Goal: Task Accomplishment & Management: Manage account settings

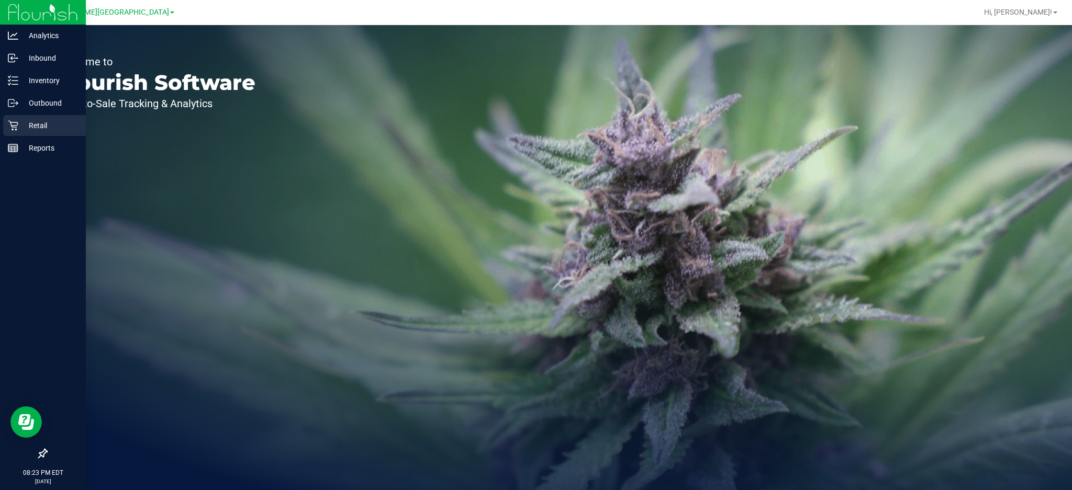
click at [39, 132] on div "Retail" at bounding box center [44, 125] width 83 height 21
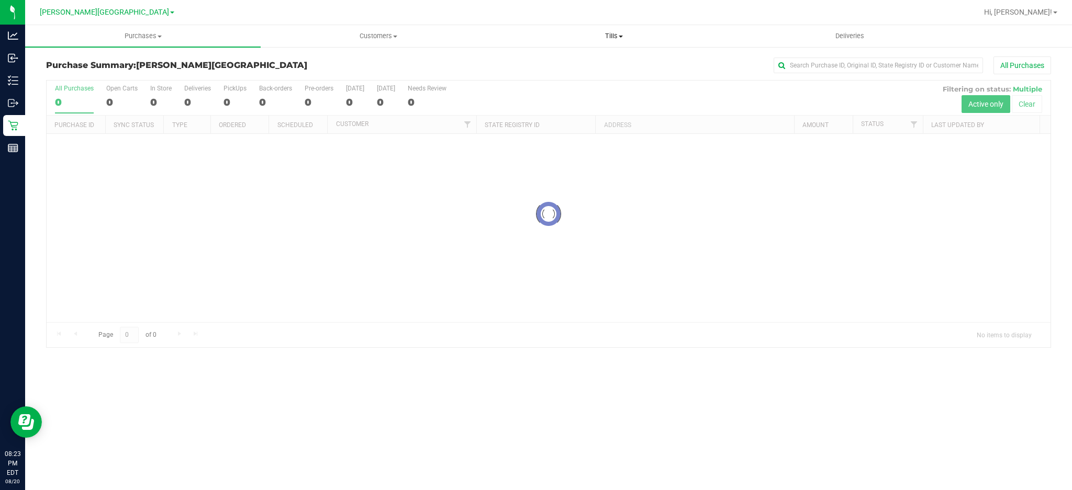
click at [608, 37] on span "Tills" at bounding box center [614, 35] width 234 height 9
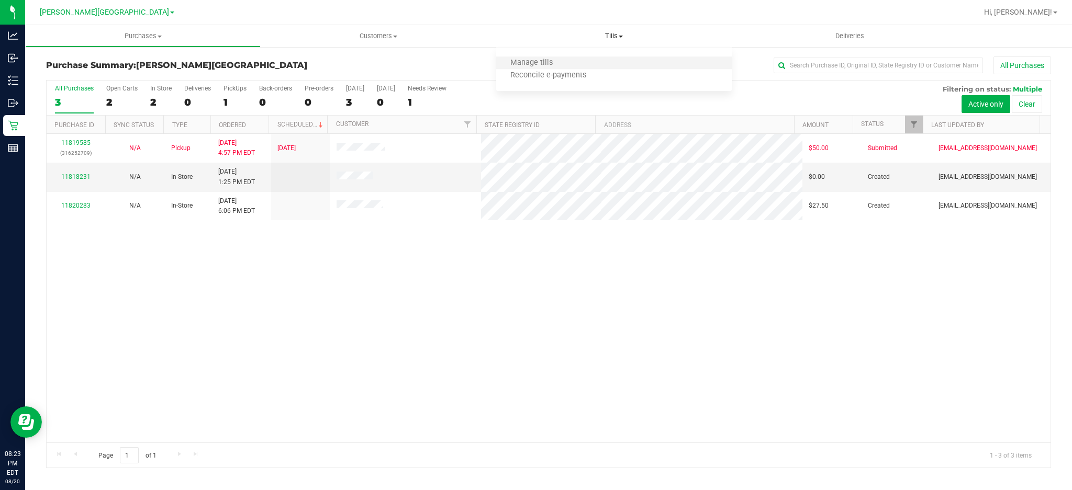
click at [571, 65] on li "Manage tills" at bounding box center [613, 63] width 235 height 13
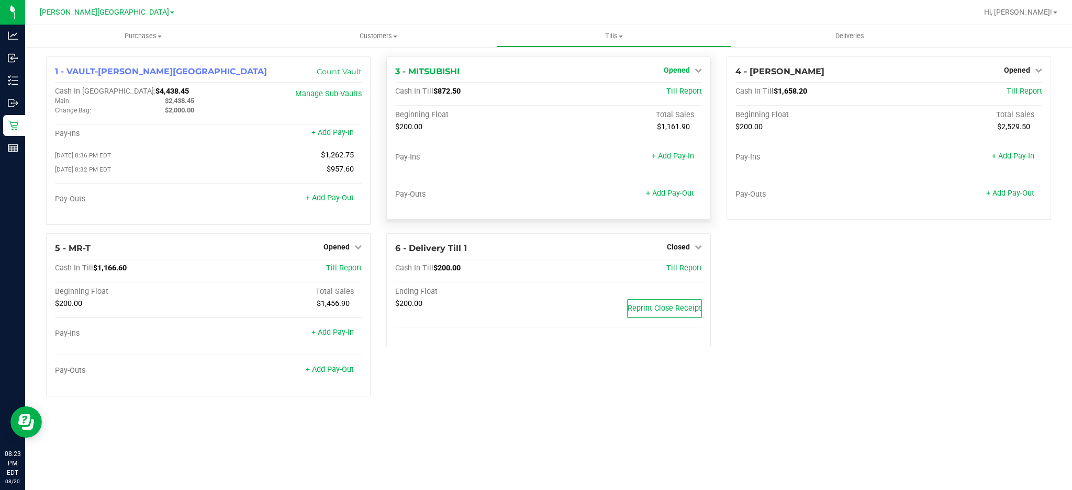
click at [685, 71] on span "Opened" at bounding box center [676, 70] width 26 height 8
click at [678, 93] on link "Close Till" at bounding box center [677, 92] width 28 height 8
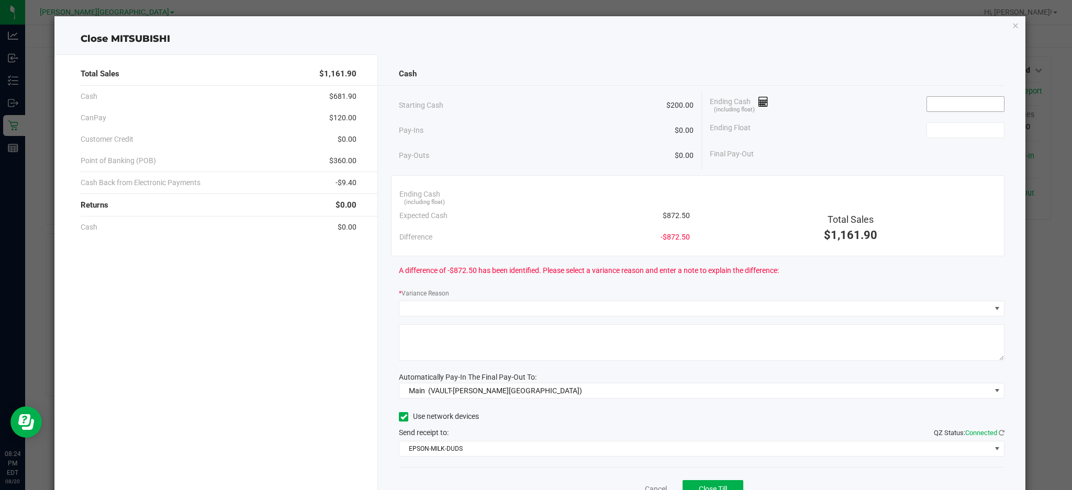
click at [948, 108] on input at bounding box center [965, 104] width 77 height 15
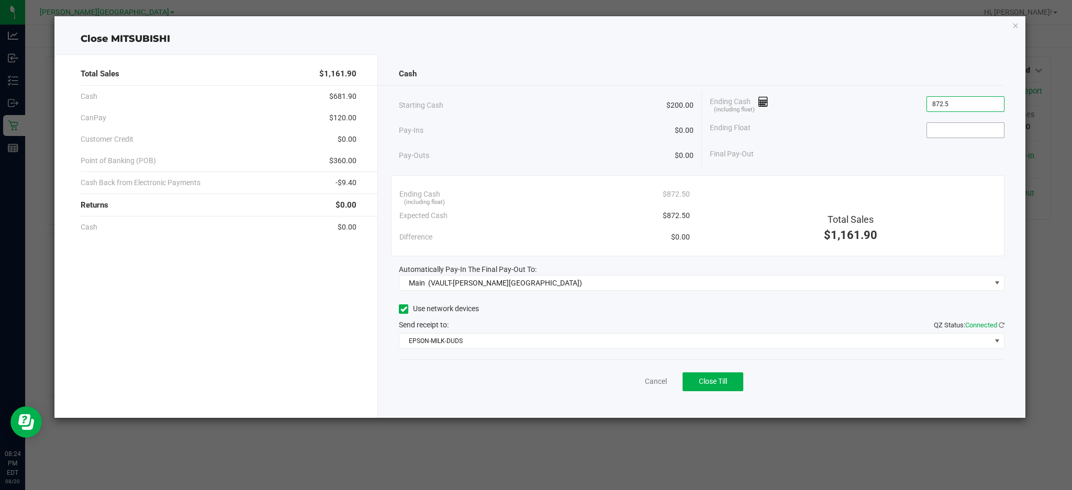
type input "$872.50"
click at [964, 131] on input at bounding box center [965, 130] width 77 height 15
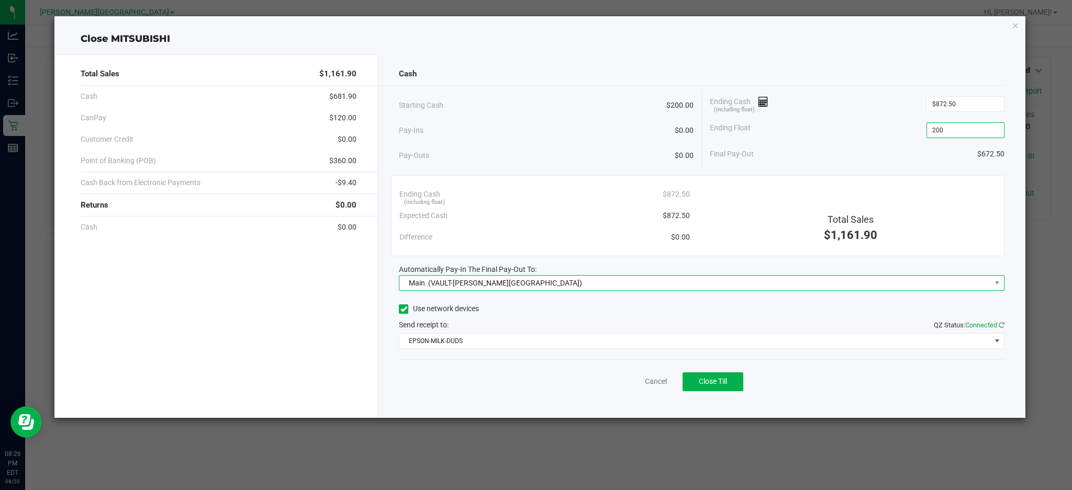
type input "$200.00"
click at [571, 289] on span "Main (VAULT-[PERSON_NAME][GEOGRAPHIC_DATA])" at bounding box center [694, 283] width 591 height 15
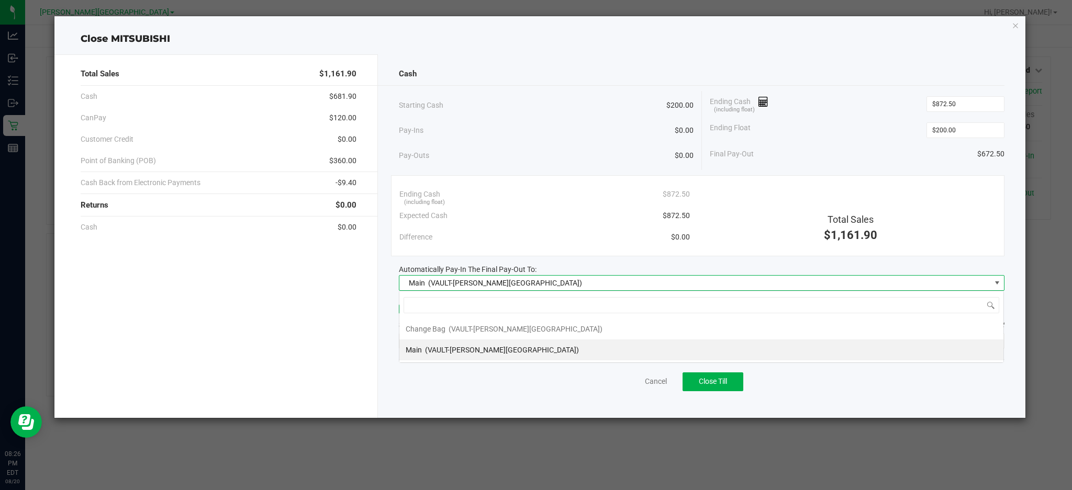
scroll to position [16, 605]
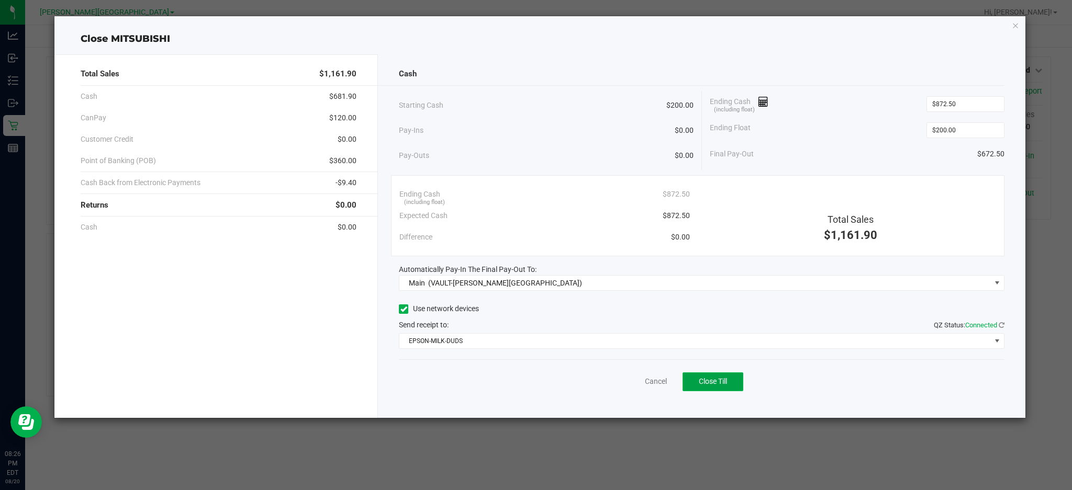
click at [717, 381] on span "Close Till" at bounding box center [712, 381] width 28 height 8
click at [1013, 21] on icon "button" at bounding box center [1014, 25] width 7 height 13
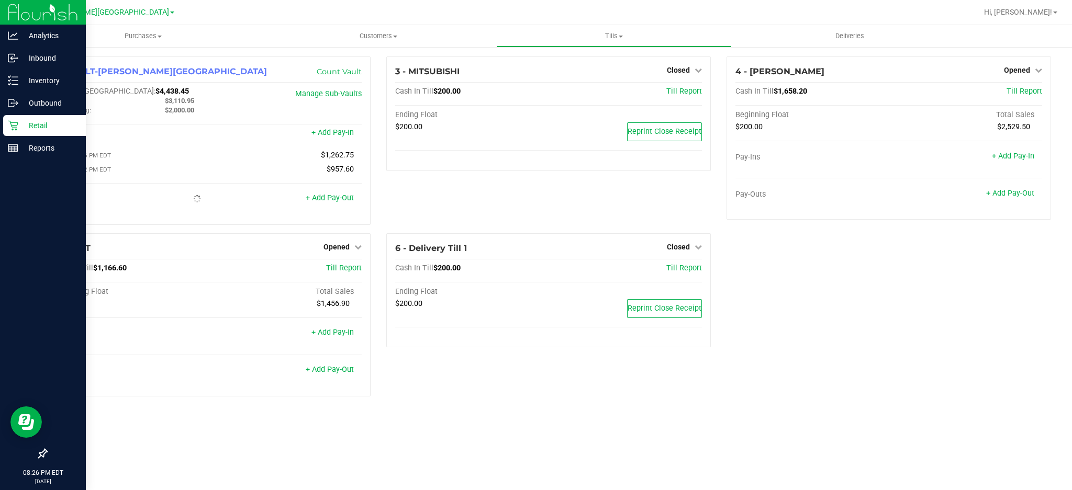
click at [19, 136] on link "Retail" at bounding box center [43, 126] width 86 height 22
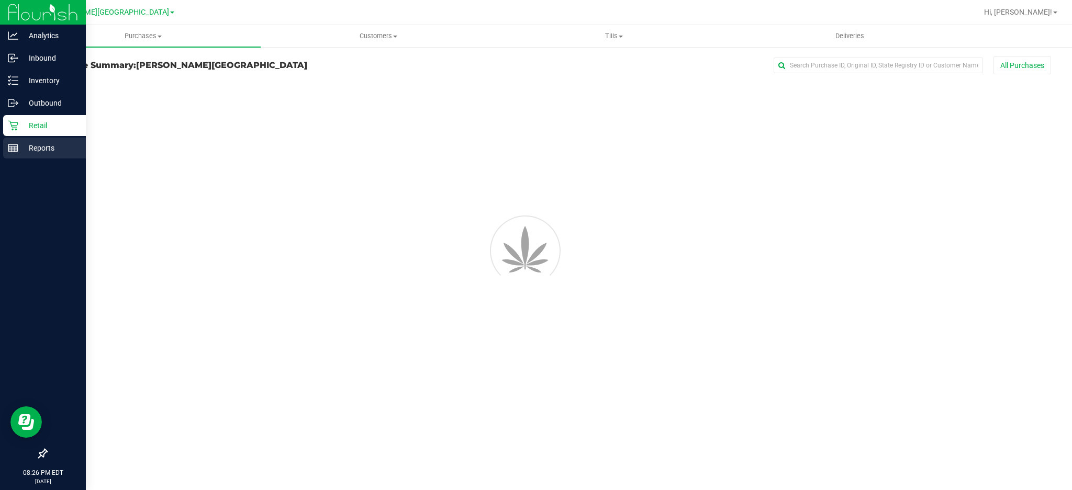
click at [26, 152] on p "Reports" at bounding box center [49, 148] width 63 height 13
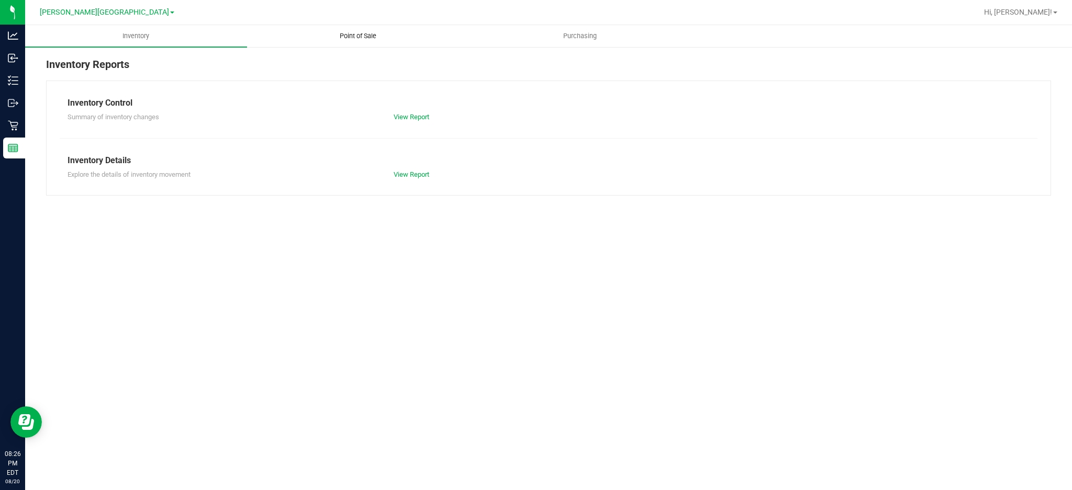
click at [384, 32] on span "Point of Sale" at bounding box center [357, 35] width 65 height 9
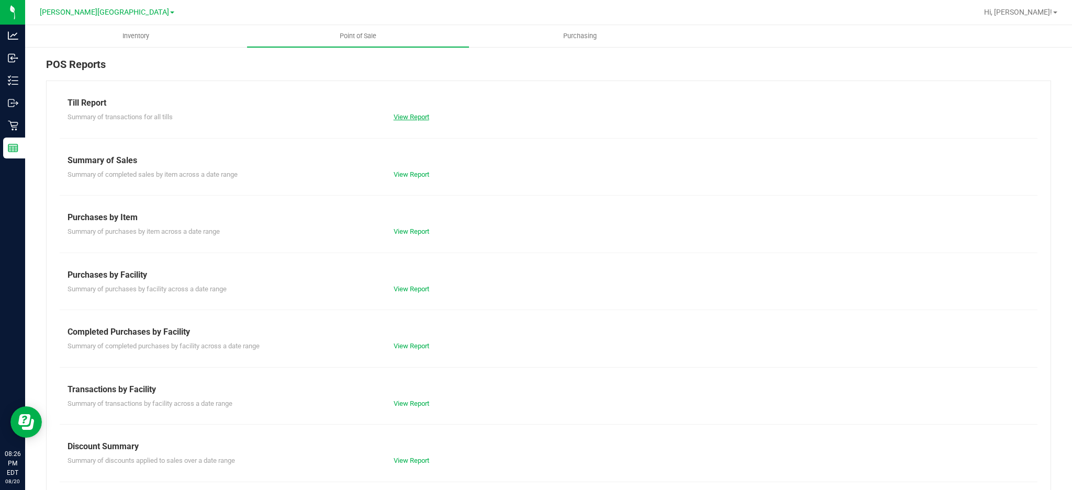
click at [418, 114] on link "View Report" at bounding box center [411, 117] width 36 height 8
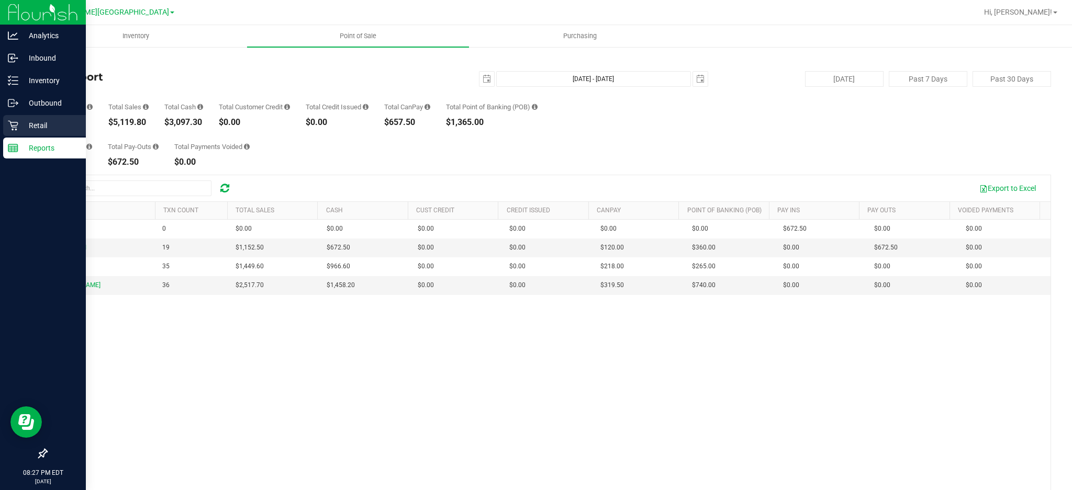
click at [46, 126] on p "Retail" at bounding box center [49, 125] width 63 height 13
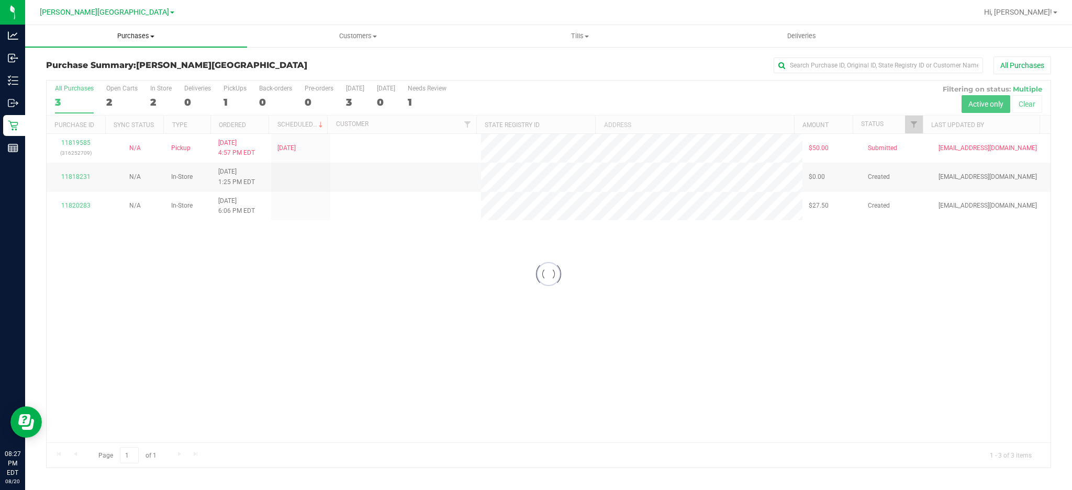
click at [140, 38] on span "Purchases" at bounding box center [136, 35] width 222 height 9
click at [118, 76] on li "Fulfillment" at bounding box center [136, 76] width 222 height 13
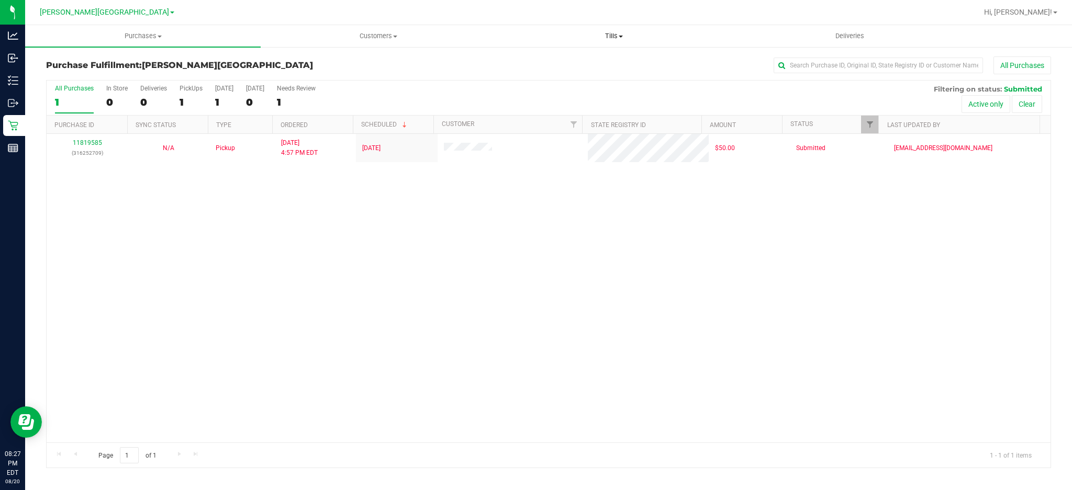
click at [608, 37] on span "Tills" at bounding box center [614, 35] width 234 height 9
click at [541, 64] on span "Manage tills" at bounding box center [531, 63] width 71 height 9
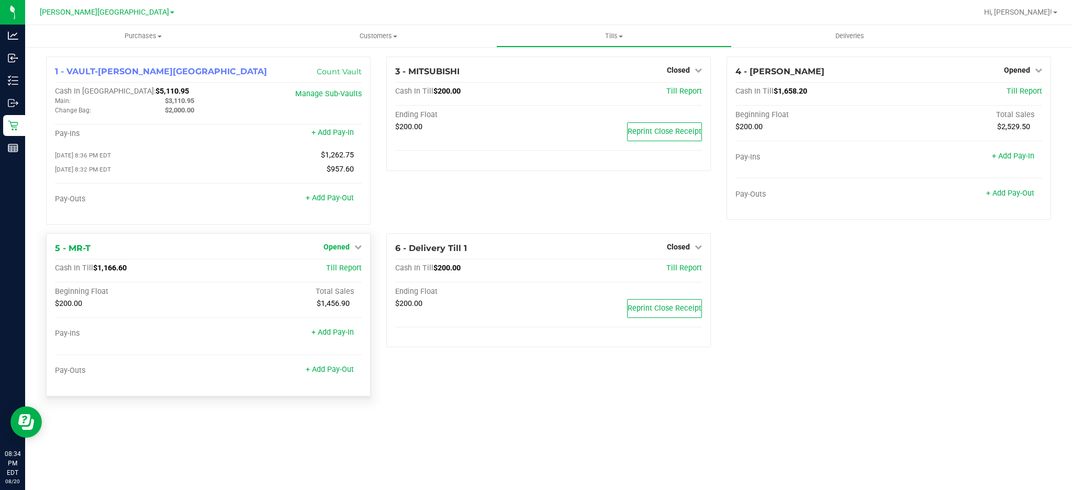
click at [328, 248] on span "Opened" at bounding box center [336, 247] width 26 height 8
click at [336, 271] on link "Close Till" at bounding box center [337, 268] width 28 height 8
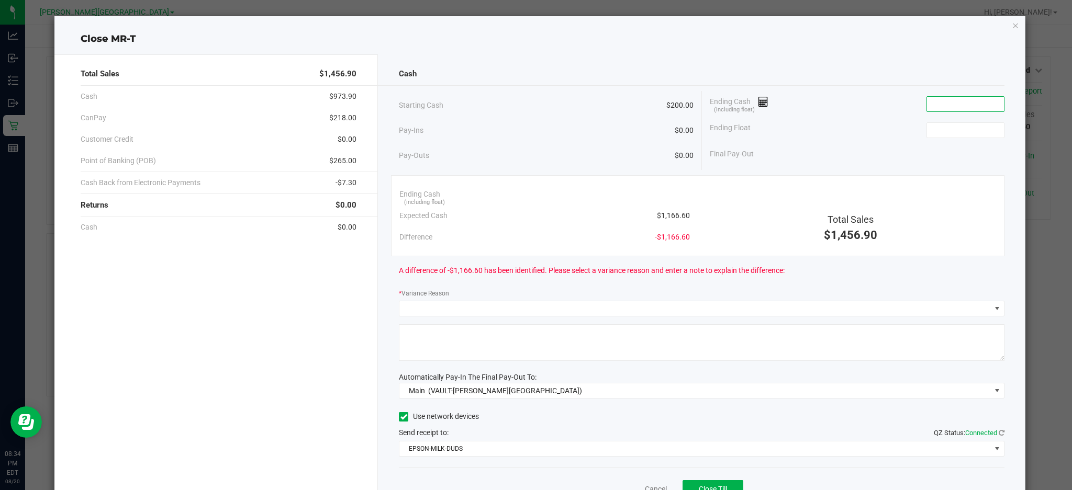
click at [937, 104] on input at bounding box center [965, 104] width 77 height 15
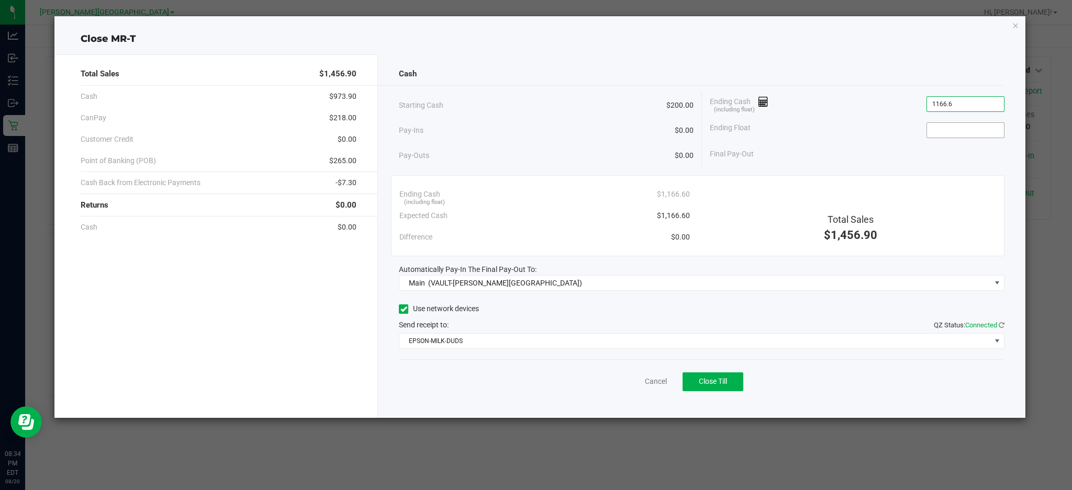
type input "$1,166.60"
click at [999, 130] on input at bounding box center [965, 130] width 77 height 15
type input "$200.00"
click at [920, 157] on div "Final Pay-Out $966.60" at bounding box center [856, 153] width 295 height 21
click at [731, 376] on button "Close Till" at bounding box center [712, 382] width 61 height 19
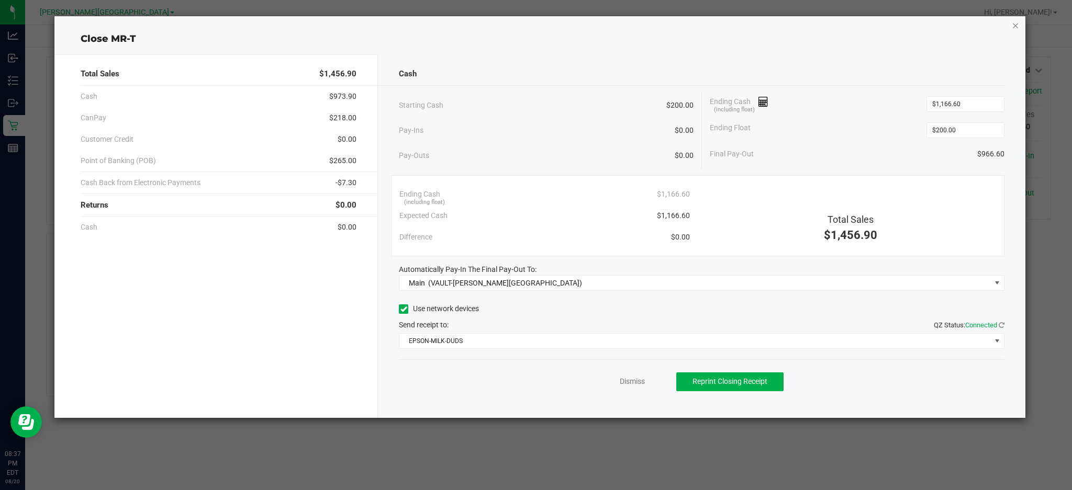
click at [1014, 25] on icon "button" at bounding box center [1014, 25] width 7 height 13
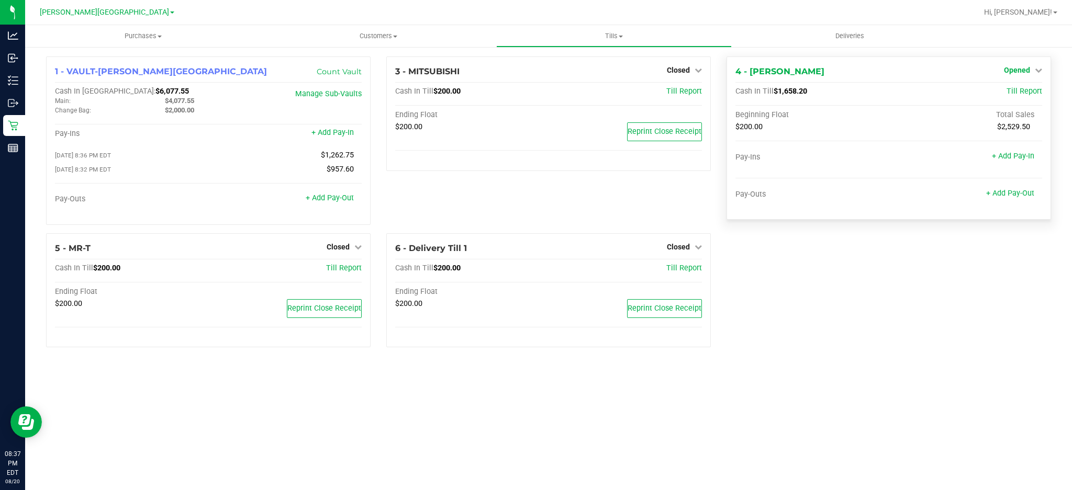
click at [1035, 68] on icon at bounding box center [1037, 69] width 7 height 7
click at [1019, 86] on div "Close Till" at bounding box center [1017, 92] width 77 height 13
click at [1019, 92] on link "Close Till" at bounding box center [1017, 92] width 28 height 8
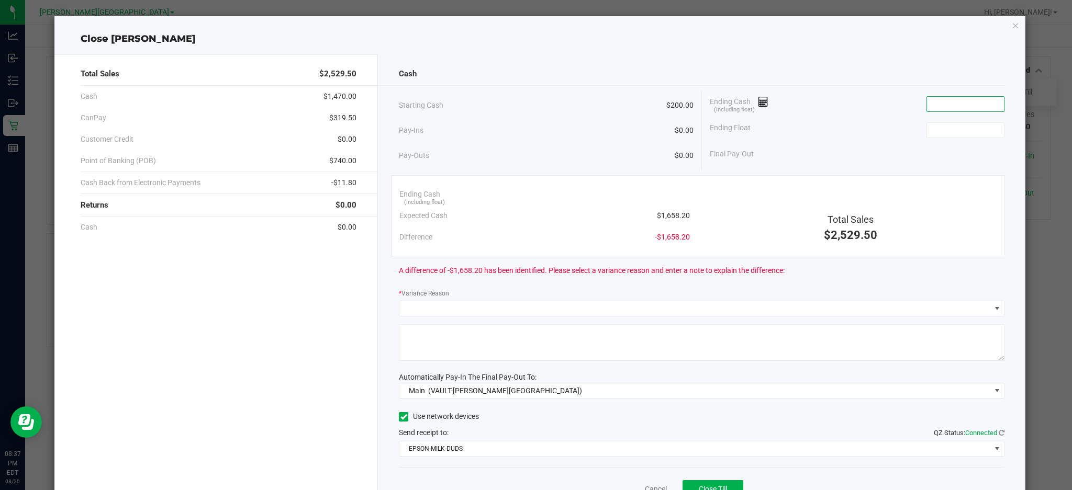
click at [933, 104] on input at bounding box center [965, 104] width 77 height 15
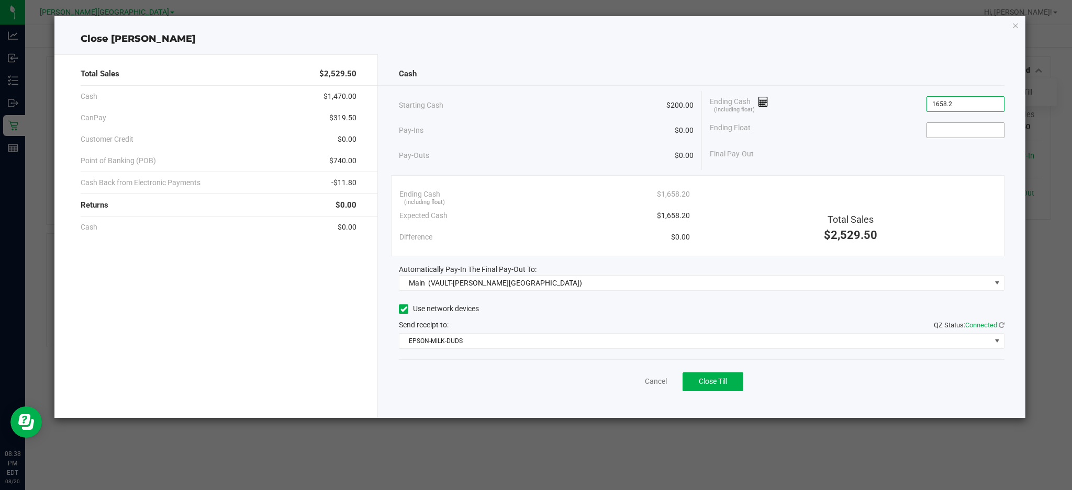
type input "$1,658.20"
click at [974, 134] on input at bounding box center [965, 130] width 77 height 15
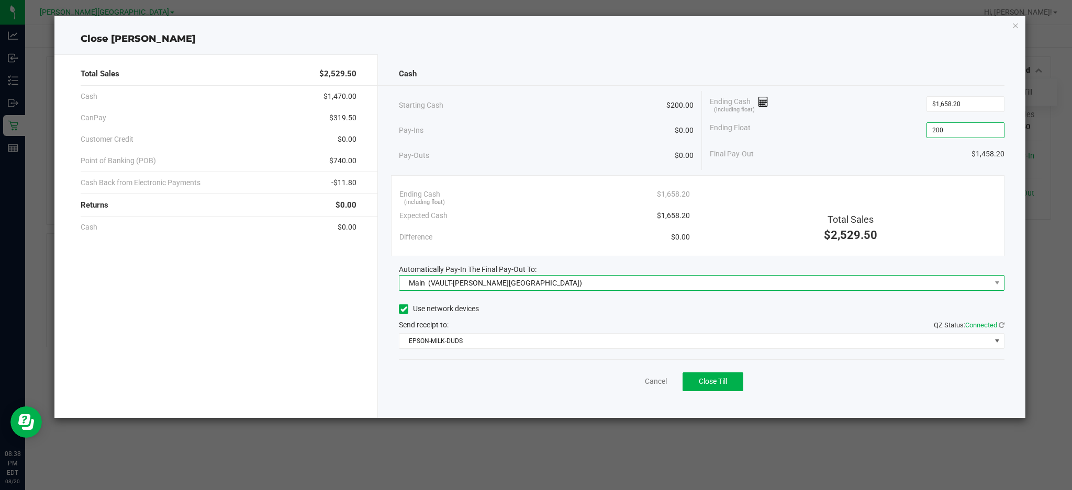
type input "$200.00"
click at [650, 285] on span "Main (VAULT-[PERSON_NAME][GEOGRAPHIC_DATA])" at bounding box center [694, 283] width 591 height 15
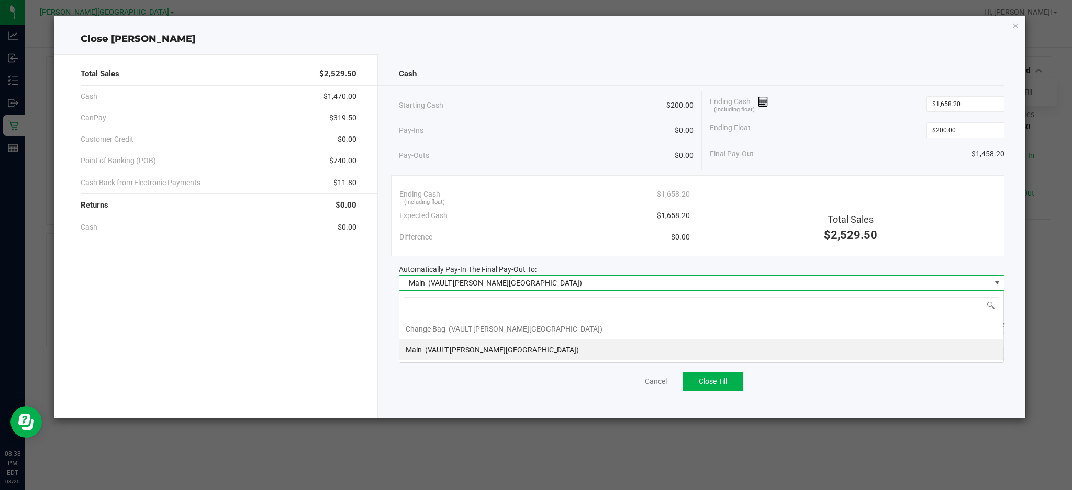
scroll to position [16, 605]
click at [388, 299] on div "Cash Starting Cash $200.00 Pay-Ins $0.00 Pay-Outs $0.00 Ending Cash (including …" at bounding box center [701, 236] width 647 height 364
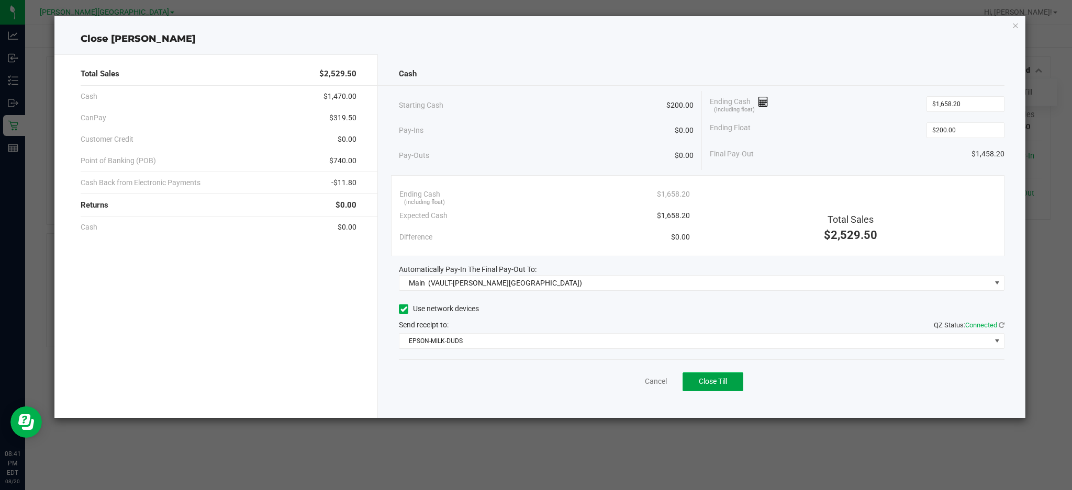
click at [715, 385] on span "Close Till" at bounding box center [712, 381] width 28 height 8
click at [1016, 25] on icon "button" at bounding box center [1014, 25] width 7 height 13
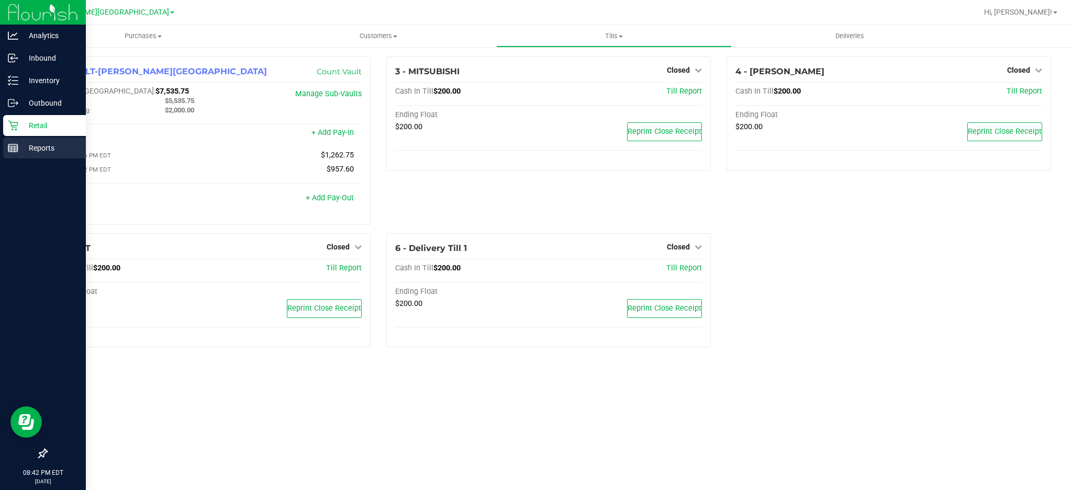
click at [41, 143] on p "Reports" at bounding box center [49, 148] width 63 height 13
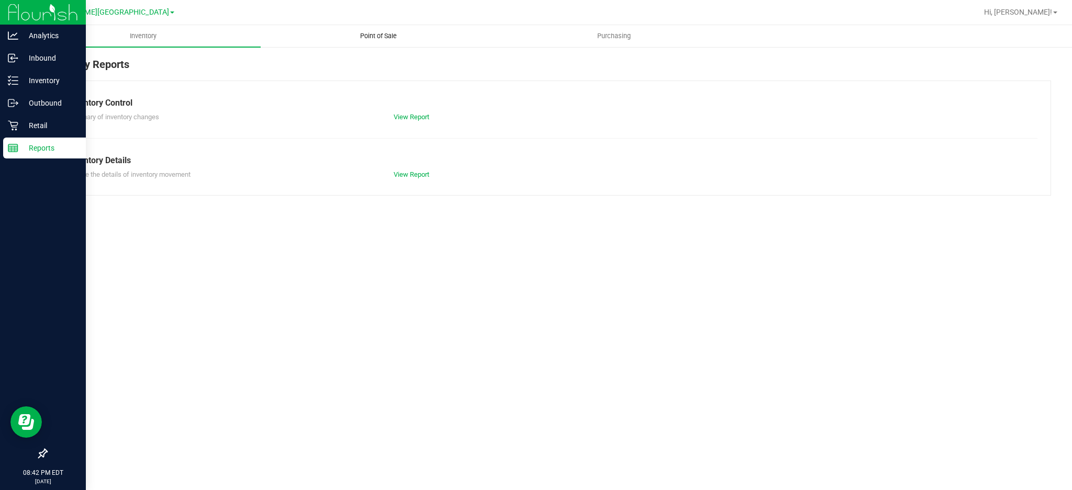
click at [379, 42] on uib-tab-heading "Point of Sale" at bounding box center [378, 36] width 234 height 21
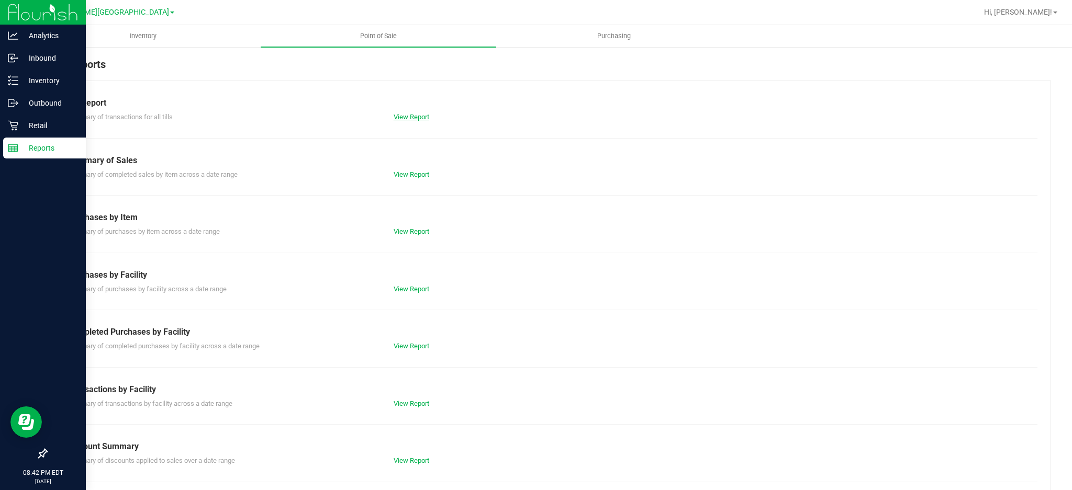
click at [419, 113] on link "View Report" at bounding box center [411, 117] width 36 height 8
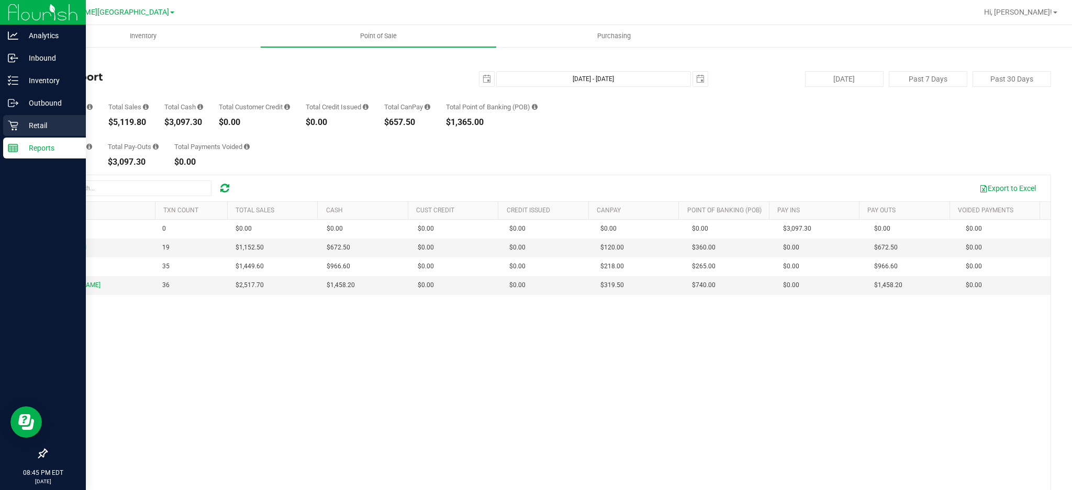
click at [13, 121] on icon at bounding box center [13, 125] width 10 height 10
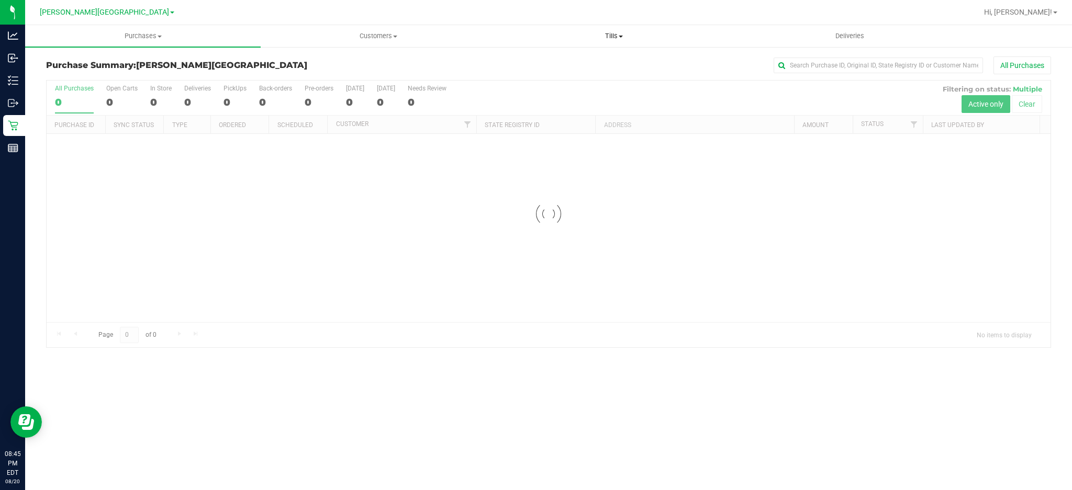
click at [602, 33] on span "Tills" at bounding box center [614, 35] width 234 height 9
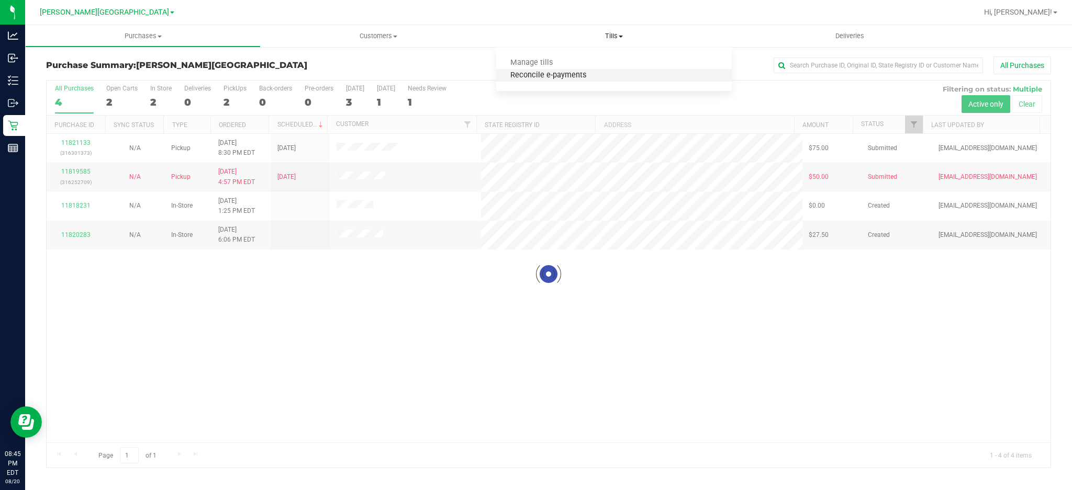
click at [592, 71] on span "Reconcile e-payments" at bounding box center [548, 75] width 104 height 9
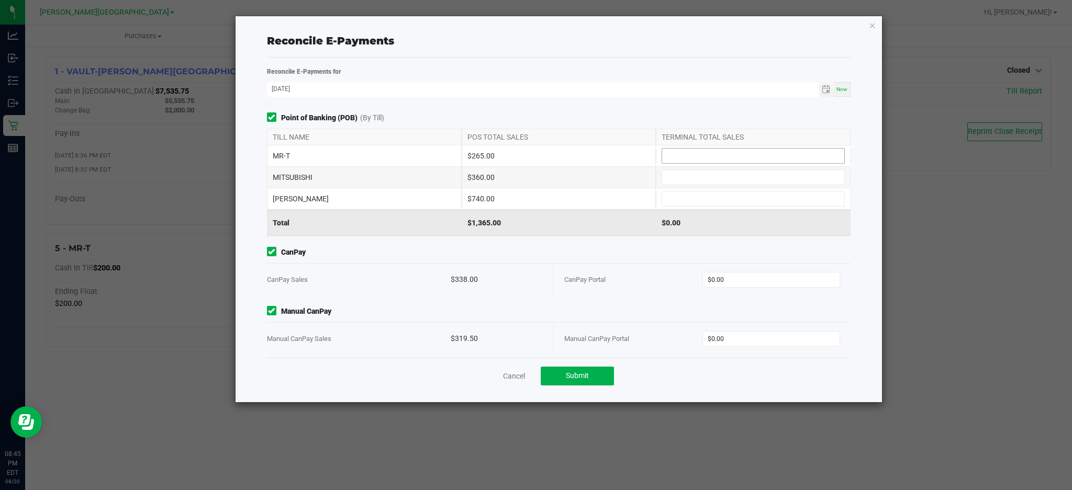
click at [684, 160] on input at bounding box center [753, 156] width 182 height 15
type input "$265.00"
click at [685, 178] on input at bounding box center [753, 177] width 182 height 15
type input "$360.00"
click at [674, 195] on input at bounding box center [753, 198] width 182 height 15
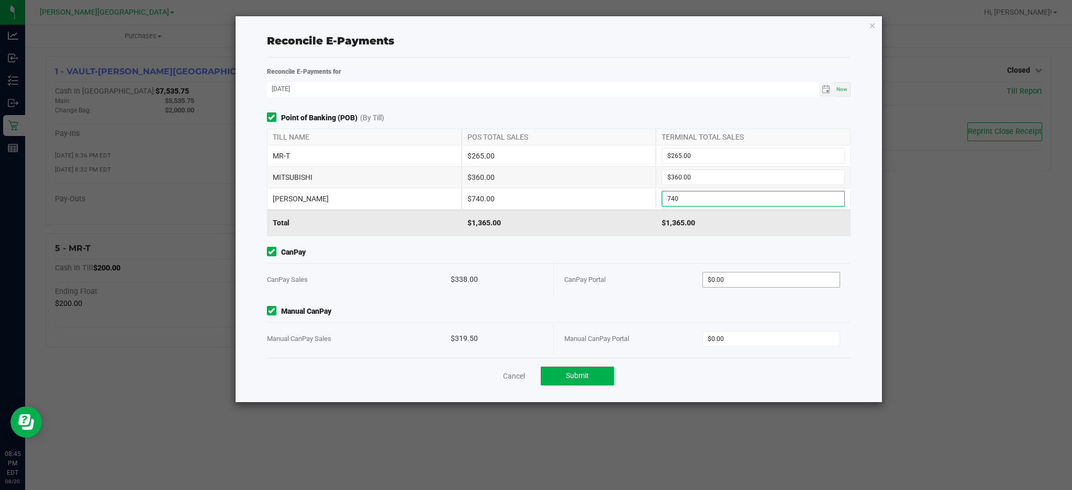
type input "$740.00"
click at [713, 283] on input "0" at bounding box center [771, 280] width 137 height 15
type input "$338.00"
click at [751, 341] on input "0" at bounding box center [771, 339] width 137 height 15
type input "$319.50"
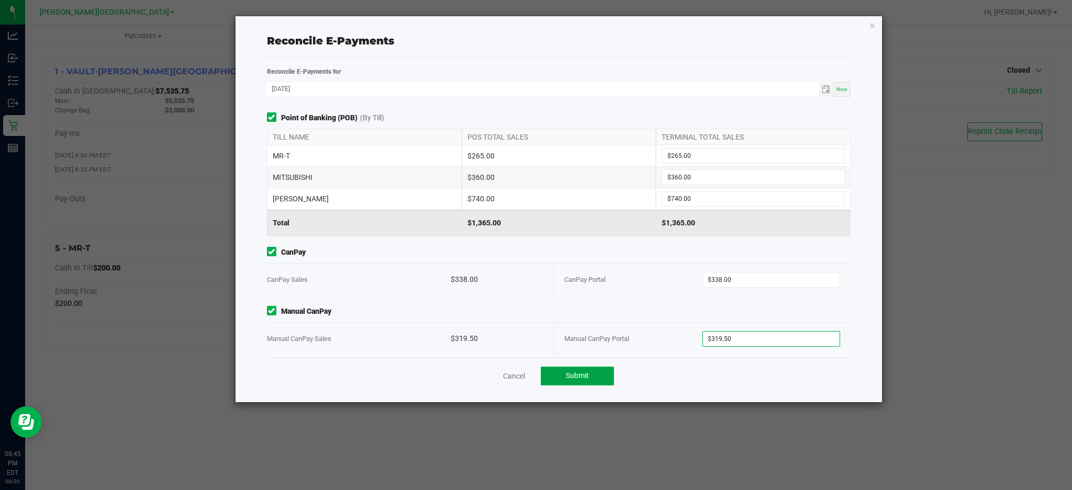
click at [604, 369] on button "Submit" at bounding box center [576, 376] width 73 height 19
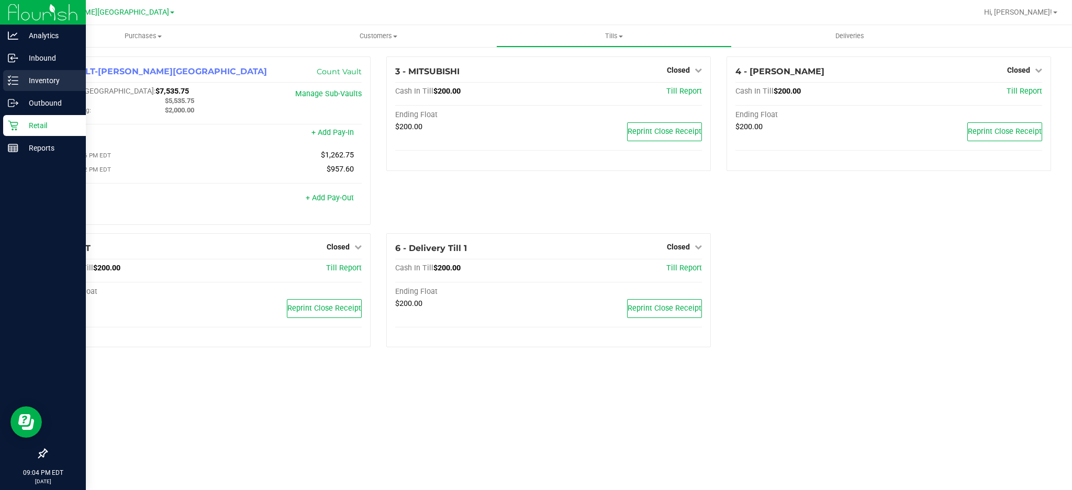
click at [48, 86] on p "Inventory" at bounding box center [49, 80] width 63 height 13
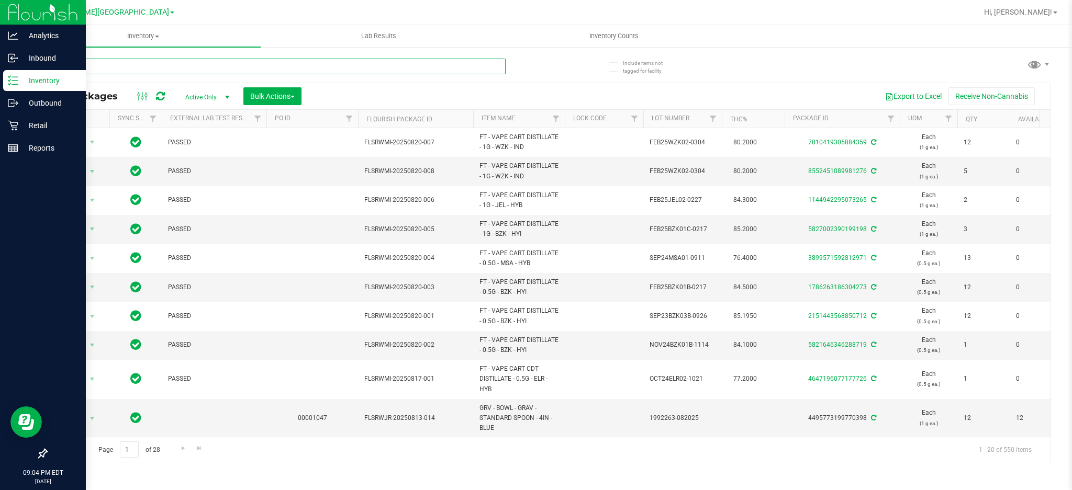
click at [305, 64] on input "text" at bounding box center [275, 67] width 459 height 16
type input "t12"
